Goal: Use online tool/utility: Utilize a website feature to perform a specific function

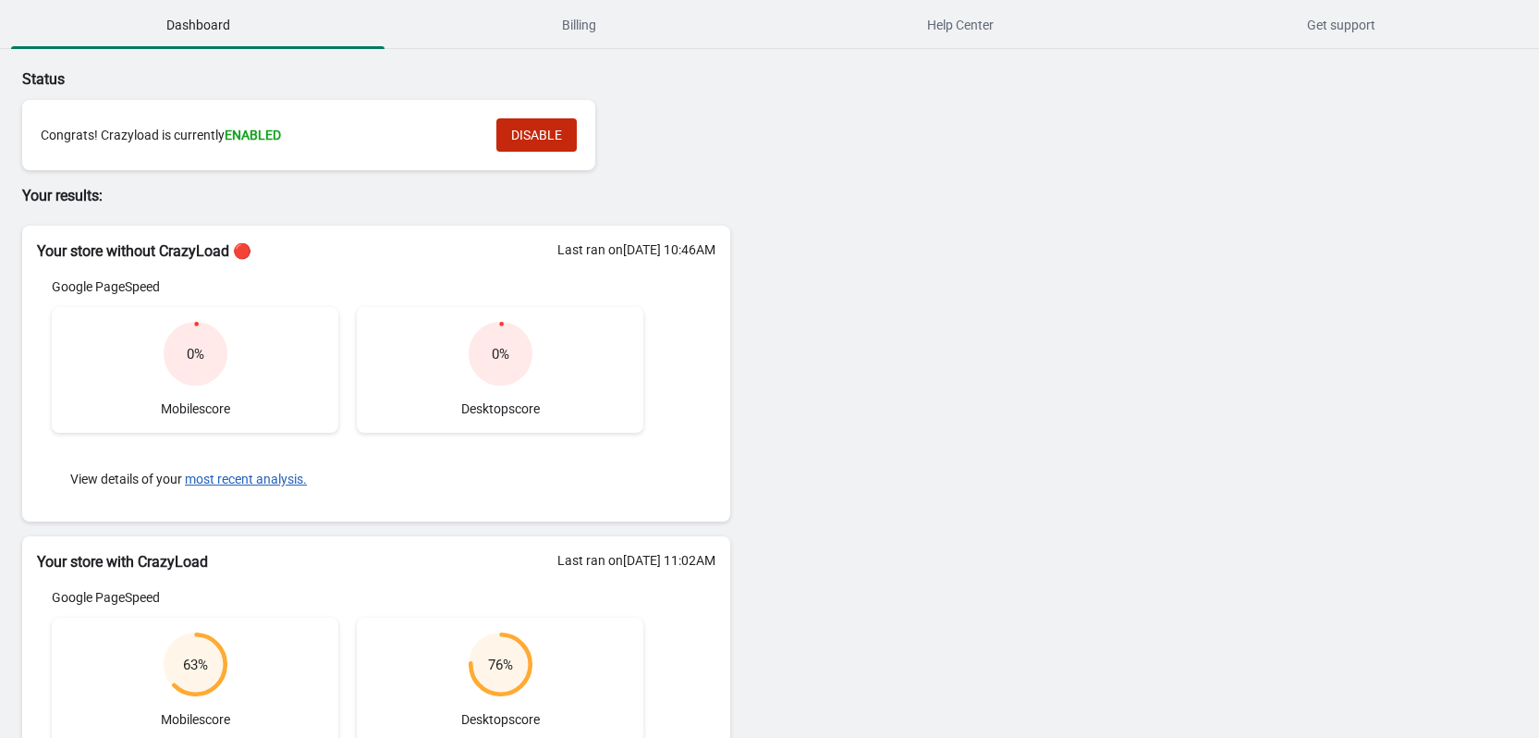
drag, startPoint x: 208, startPoint y: 367, endPoint x: 185, endPoint y: 357, distance: 25.2
click at [185, 357] on div "0 %" at bounding box center [196, 356] width 64 height 68
drag, startPoint x: 184, startPoint y: 357, endPoint x: 215, endPoint y: 358, distance: 31.4
click at [215, 358] on circle at bounding box center [194, 353] width 59 height 59
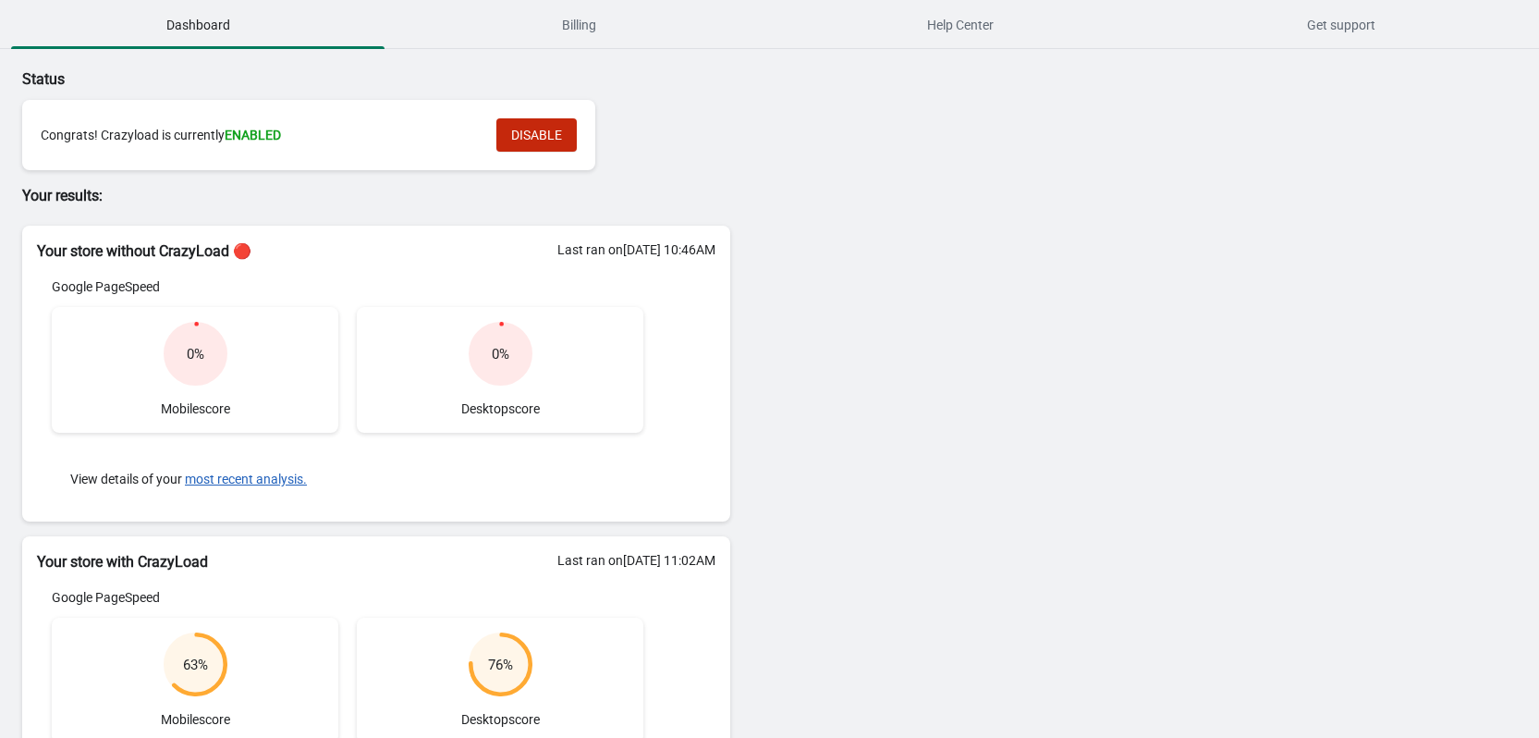
drag, startPoint x: 515, startPoint y: 355, endPoint x: 549, endPoint y: 356, distance: 34.2
click at [549, 356] on div "0 % Desktop score" at bounding box center [500, 370] width 287 height 126
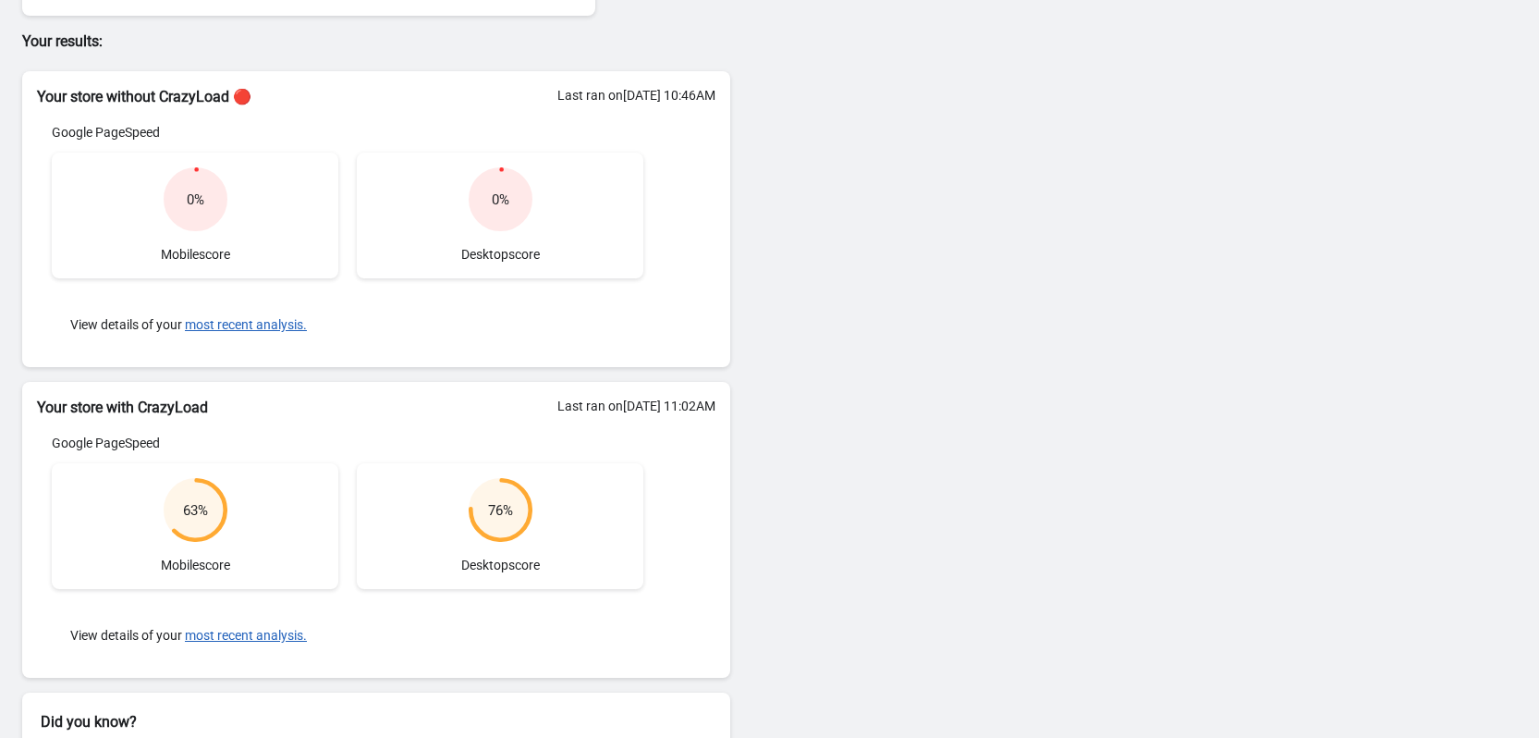
scroll to position [250, 0]
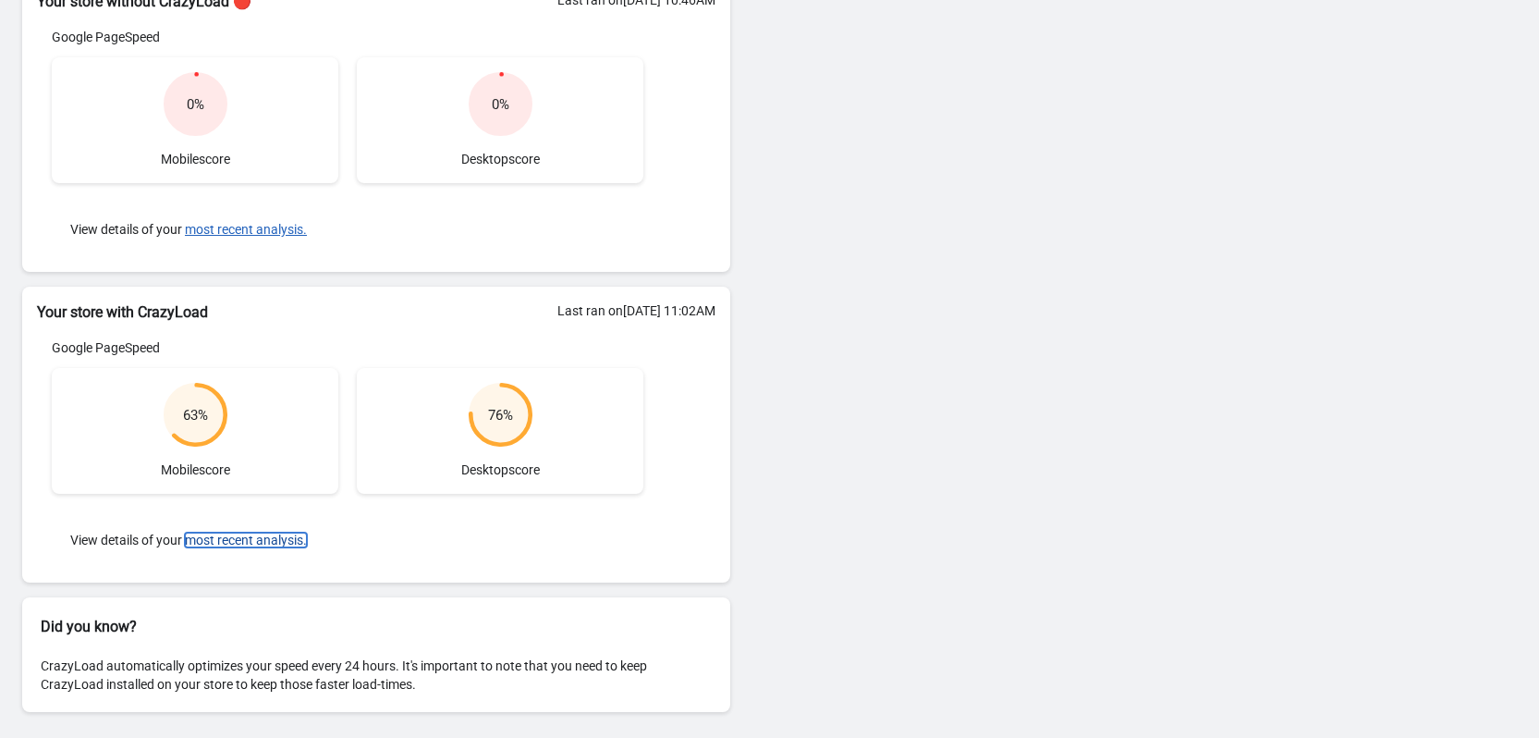
click at [264, 538] on button "most recent analysis." at bounding box center [246, 539] width 122 height 15
